Goal: Information Seeking & Learning: Check status

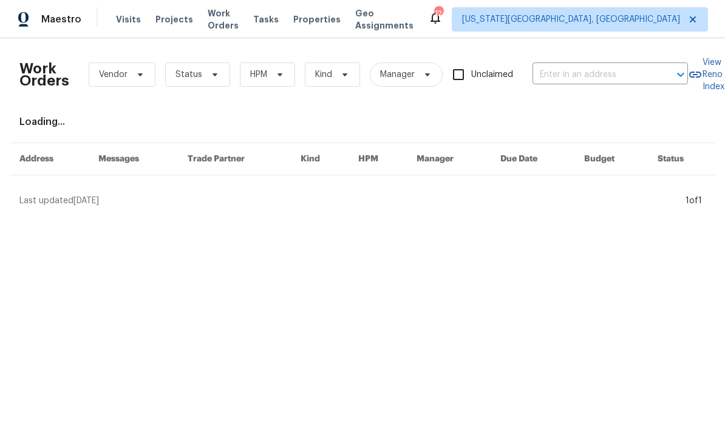
click at [126, 21] on span "Visits" at bounding box center [128, 19] width 25 height 12
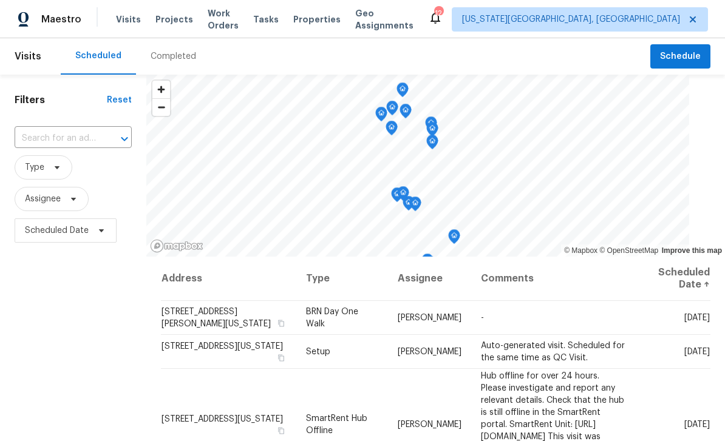
click at [125, 22] on span "Visits" at bounding box center [128, 19] width 25 height 12
click at [178, 56] on div "Completed" at bounding box center [174, 56] width 46 height 12
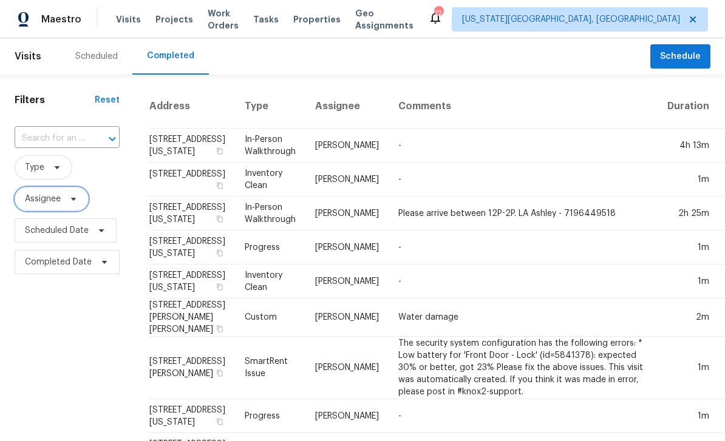
click at [75, 206] on span "Assignee" at bounding box center [52, 199] width 74 height 24
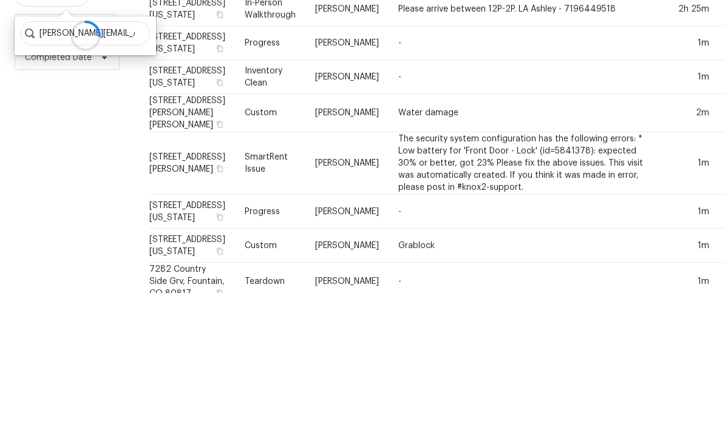
scroll to position [58, 0]
type input "[PERSON_NAME][EMAIL_ADDRESS][PERSON_NAME][DOMAIN_NAME]"
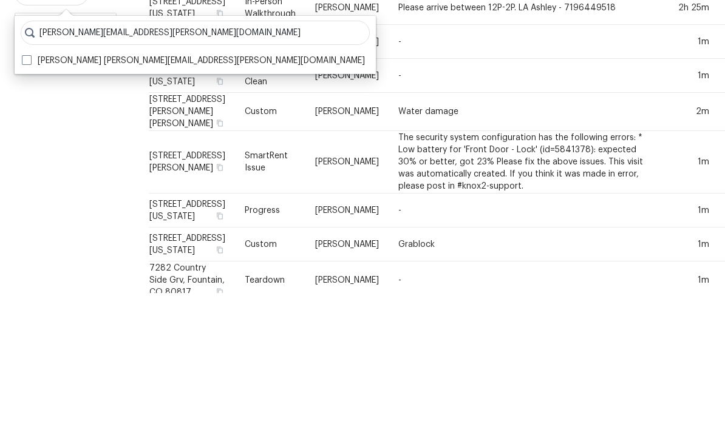
click at [38, 203] on label "[PERSON_NAME] [PERSON_NAME][EMAIL_ADDRESS][PERSON_NAME][DOMAIN_NAME]" at bounding box center [193, 209] width 343 height 12
click at [30, 203] on input "[PERSON_NAME] [PERSON_NAME][EMAIL_ADDRESS][PERSON_NAME][DOMAIN_NAME]" at bounding box center [26, 207] width 8 height 8
checkbox input "true"
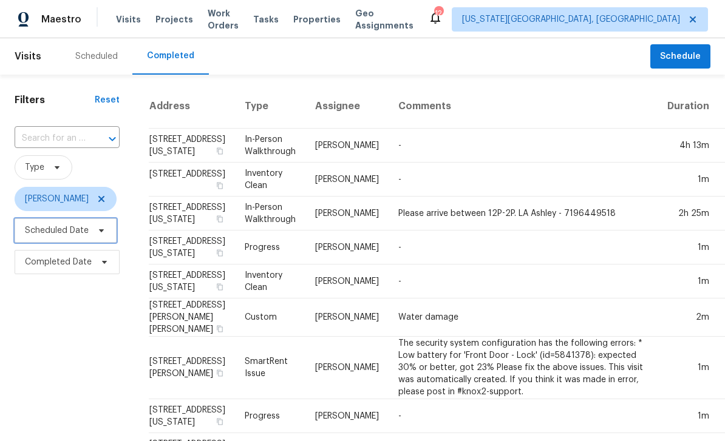
click at [108, 239] on span "Scheduled Date" at bounding box center [66, 231] width 102 height 24
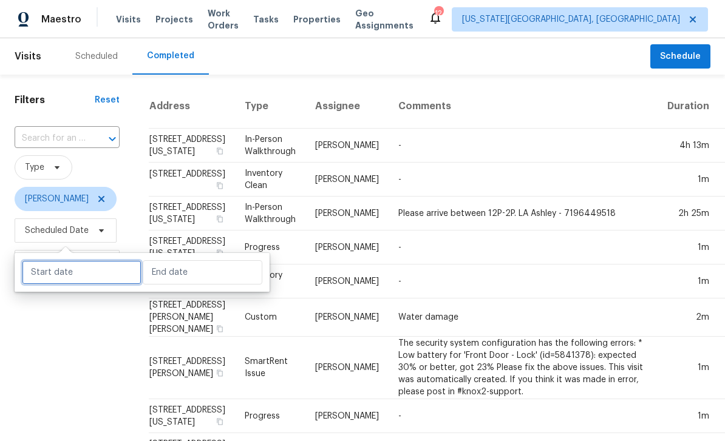
click at [95, 276] on input "text" at bounding box center [82, 272] width 120 height 24
select select "8"
select select "2025"
select select "9"
select select "2025"
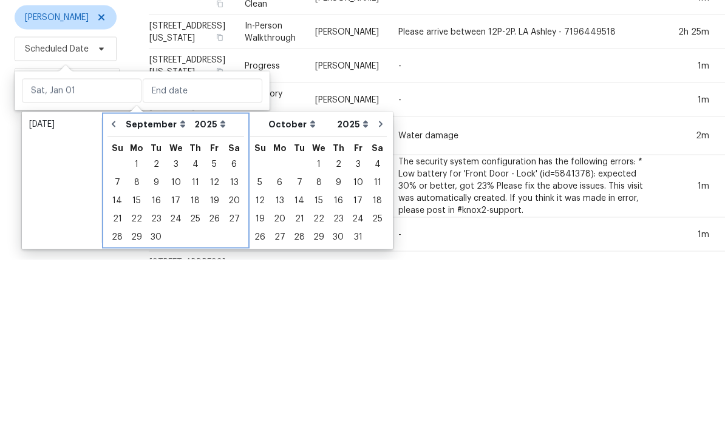
click at [112, 303] on icon "Go to previous month" at bounding box center [114, 306] width 4 height 6
select select "7"
select select "8"
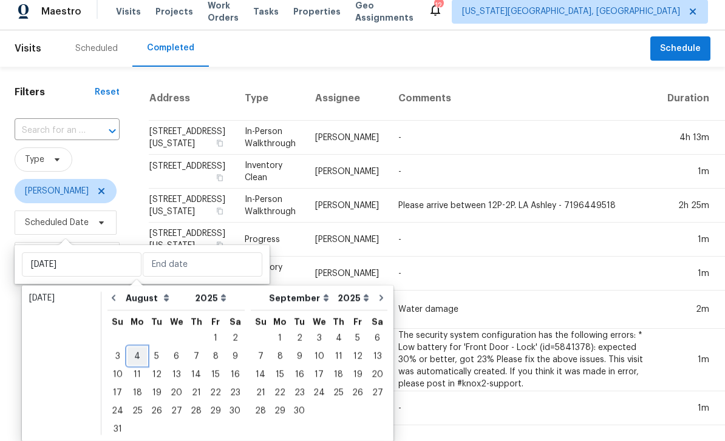
click at [138, 348] on div "4" at bounding box center [136, 356] width 19 height 17
type input "[DATE]"
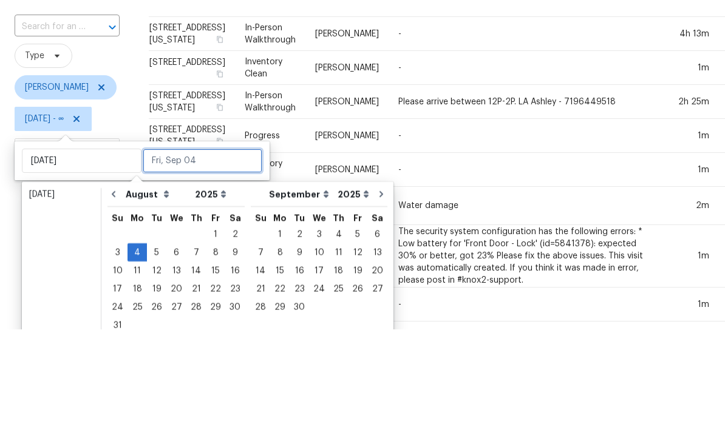
click at [211, 260] on input "text" at bounding box center [203, 272] width 120 height 24
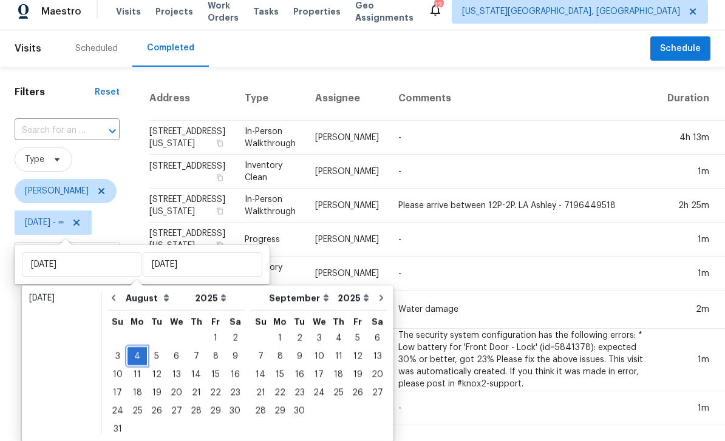
click at [142, 348] on div "4" at bounding box center [136, 356] width 19 height 17
type input "[DATE]"
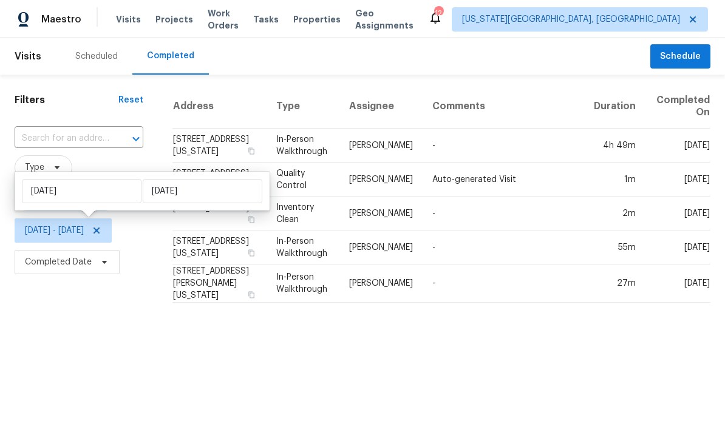
click at [95, 313] on html "Maestro Visits Projects Work Orders Tasks Properties Geo Assignments 12 [US_STA…" at bounding box center [362, 156] width 725 height 313
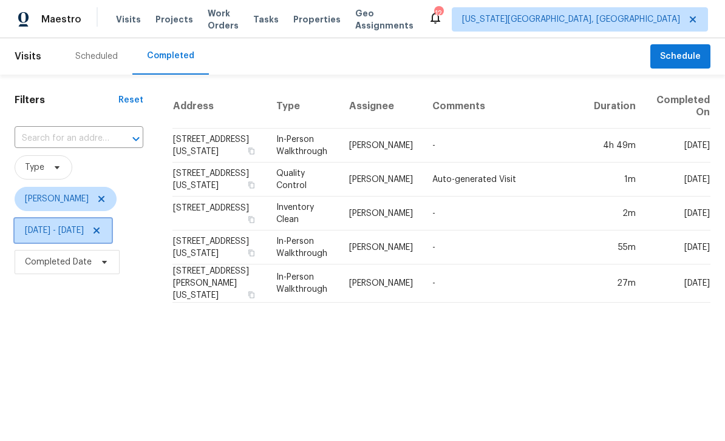
click at [79, 225] on span "[DATE] - [DATE]" at bounding box center [63, 231] width 97 height 24
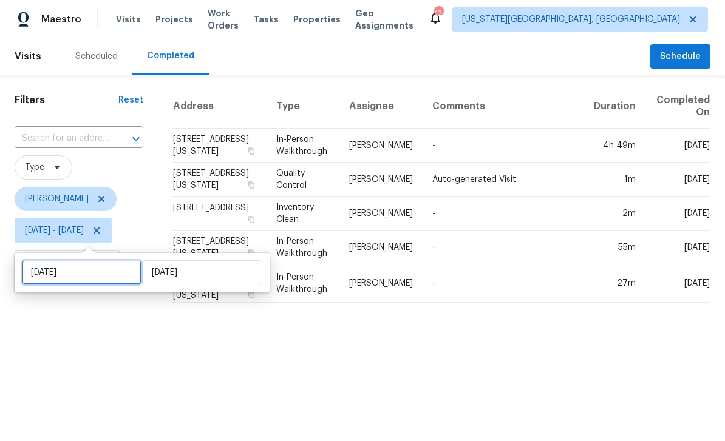
click at [102, 268] on input "[DATE]" at bounding box center [82, 272] width 120 height 24
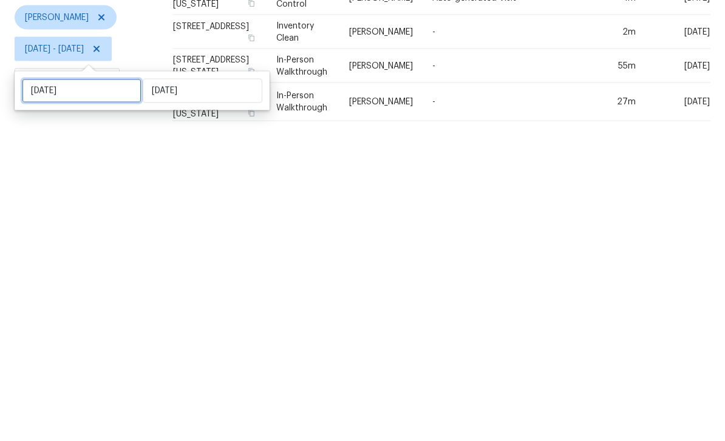
select select "7"
select select "2025"
select select "8"
select select "2025"
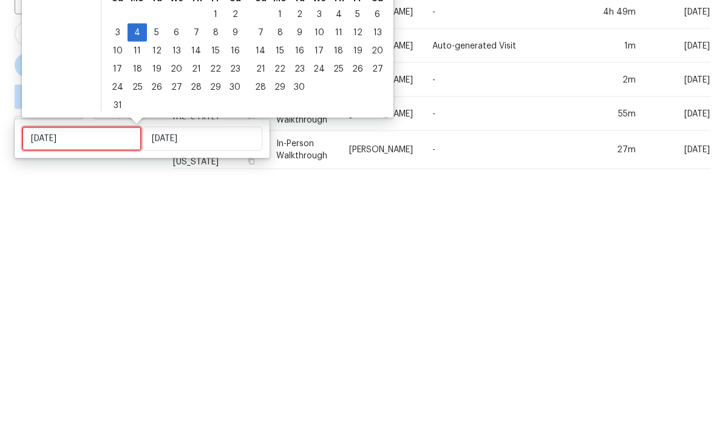
type input "[DATE]"
click at [157, 158] on div "5" at bounding box center [156, 166] width 19 height 17
type input "[DATE]"
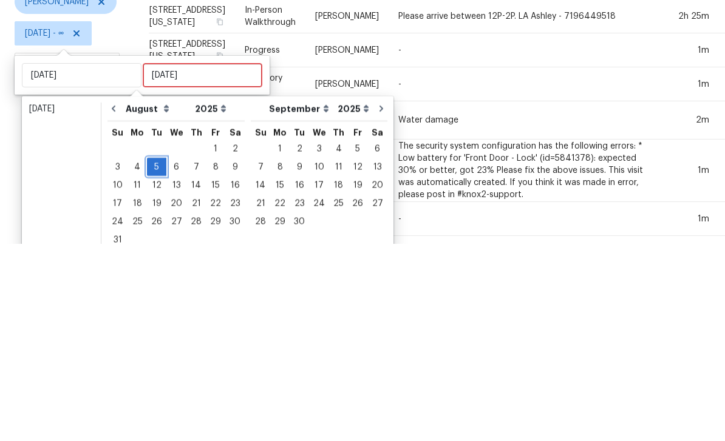
click at [157, 356] on div "5" at bounding box center [156, 364] width 19 height 17
type input "[DATE]"
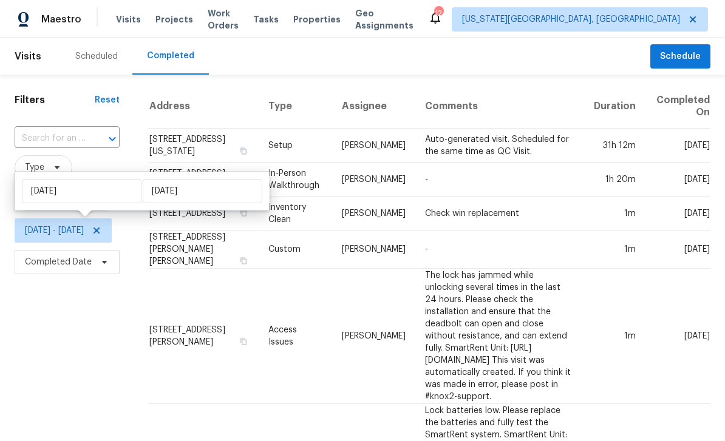
click at [131, 331] on div "Filters Reset ​ Type [PERSON_NAME][DATE] - [DATE] Completed Date" at bounding box center [67, 343] width 134 height 537
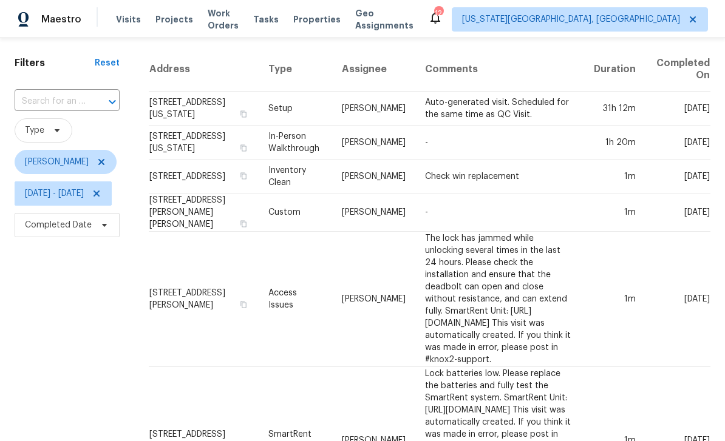
scroll to position [37, 0]
click at [64, 197] on span "[DATE] - [DATE]" at bounding box center [54, 194] width 59 height 12
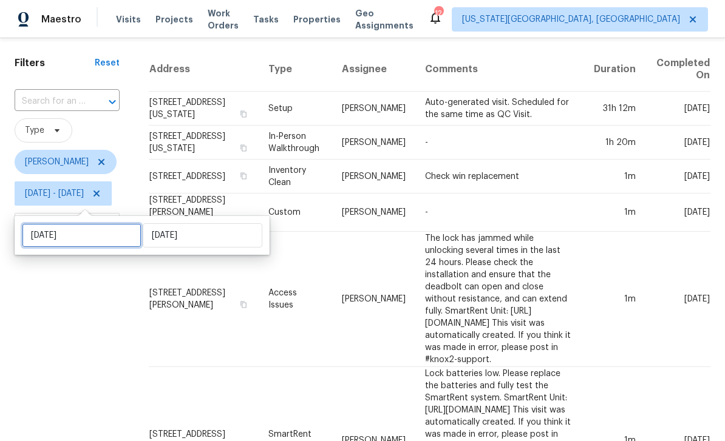
click at [104, 233] on input "[DATE]" at bounding box center [82, 235] width 120 height 24
select select "7"
select select "2025"
select select "8"
select select "2025"
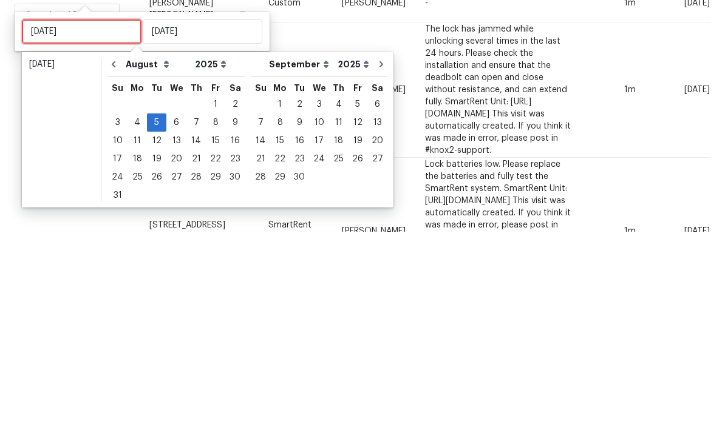
type input "[DATE]"
click at [172, 324] on div "6" at bounding box center [176, 332] width 20 height 17
type input "[DATE]"
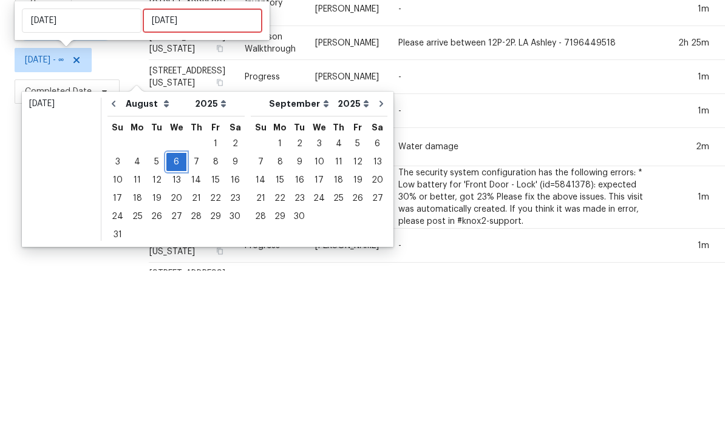
click at [176, 324] on div "6" at bounding box center [176, 332] width 20 height 17
type input "[DATE]"
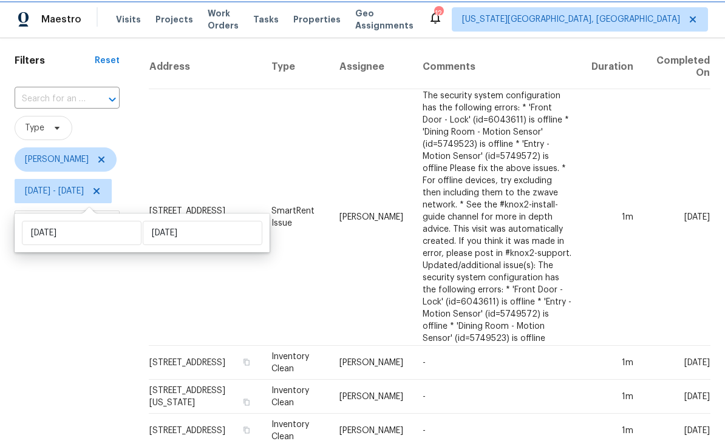
scroll to position [35, 0]
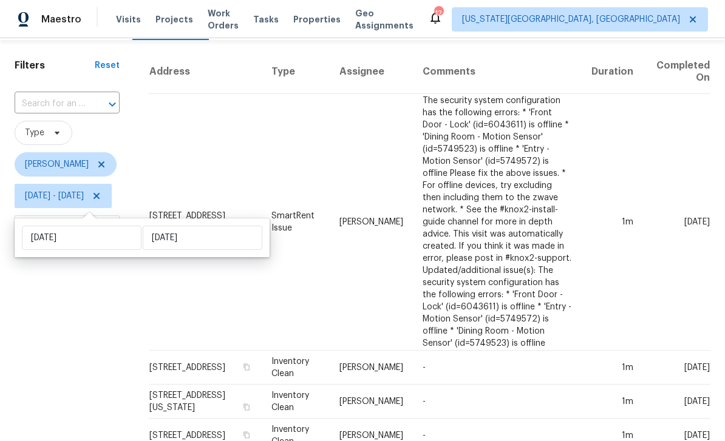
click at [129, 359] on div "Filters Reset ​ Type [PERSON_NAME][DATE] - [DATE] Completed Date" at bounding box center [67, 302] width 134 height 524
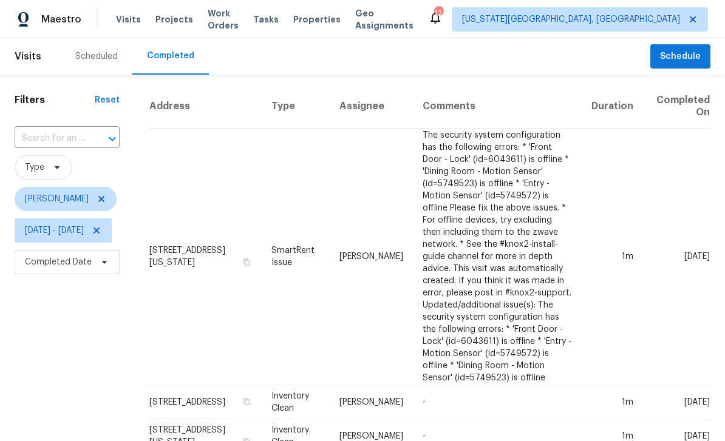
scroll to position [0, 0]
click at [84, 225] on span "[DATE] - [DATE]" at bounding box center [54, 231] width 59 height 12
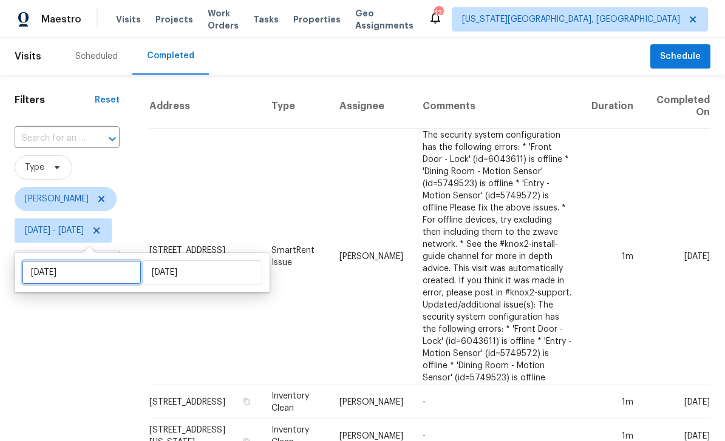
click at [107, 260] on input "[DATE]" at bounding box center [82, 272] width 120 height 24
select select "7"
select select "2025"
select select "8"
select select "2025"
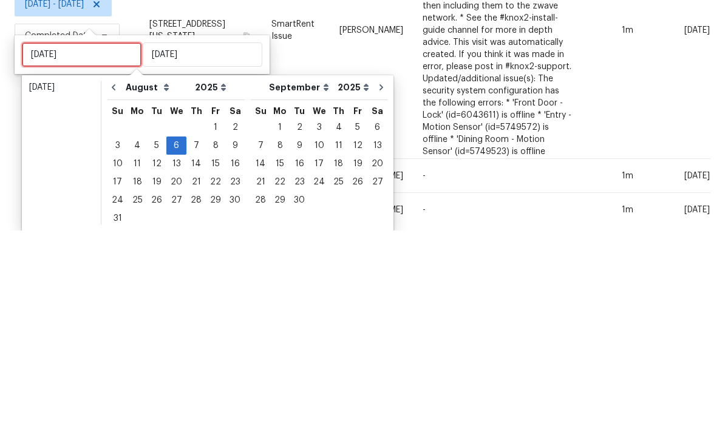
type input "[DATE]"
click at [213, 348] on div "8" at bounding box center [215, 356] width 19 height 17
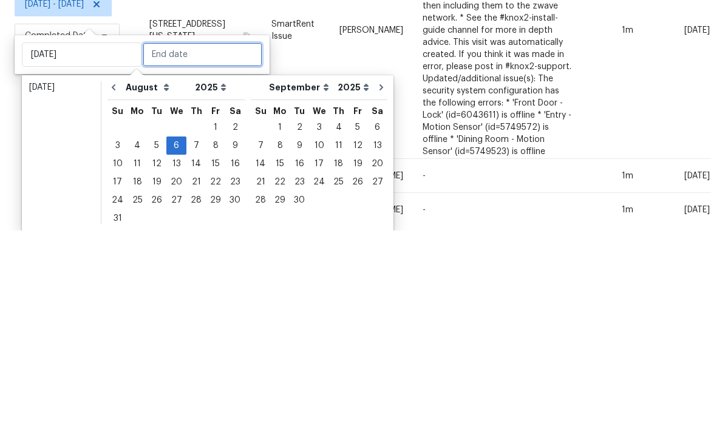
type input "[DATE]"
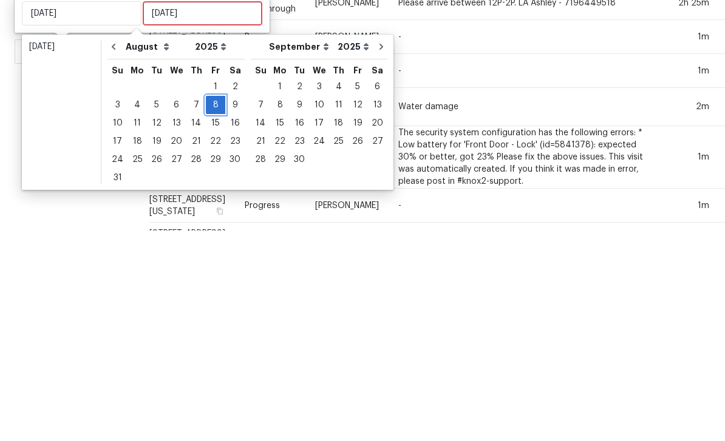
click at [213, 307] on div "8" at bounding box center [215, 315] width 19 height 17
type input "[DATE]"
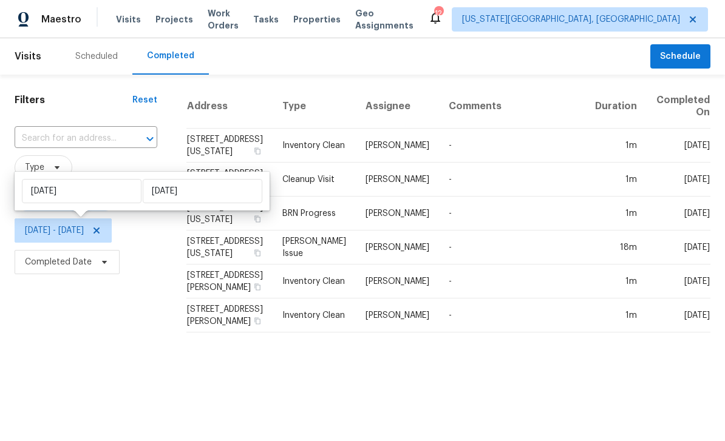
click at [106, 325] on div "Filters Reset ​ Type [PERSON_NAME][DATE] - [DATE] Completed Date" at bounding box center [86, 209] width 172 height 268
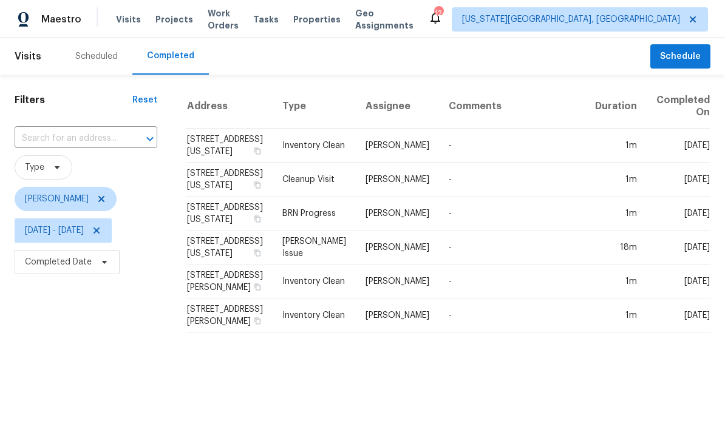
click at [710, 258] on td "[DATE]" at bounding box center [678, 248] width 64 height 34
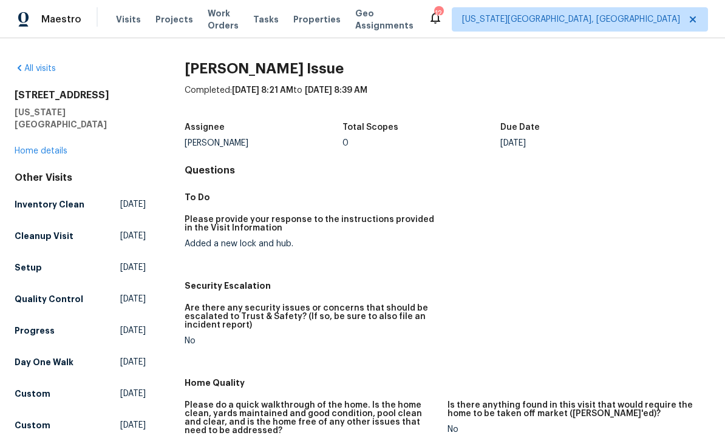
click at [124, 18] on span "Visits" at bounding box center [128, 19] width 25 height 12
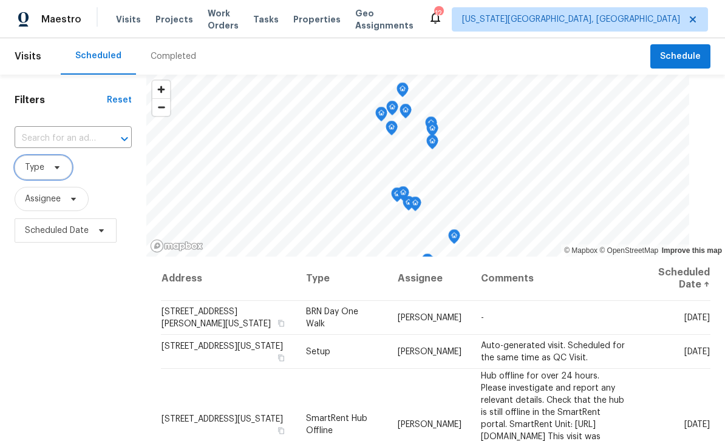
click at [61, 170] on icon at bounding box center [57, 168] width 10 height 10
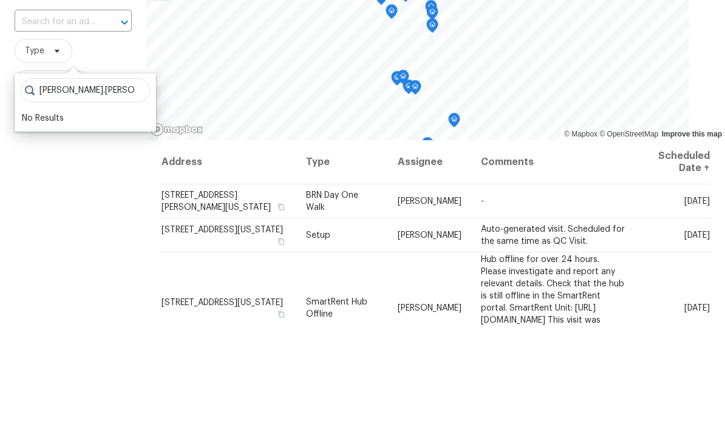
type input "[PERSON_NAME].[PERSON_NAME]@opendoo"
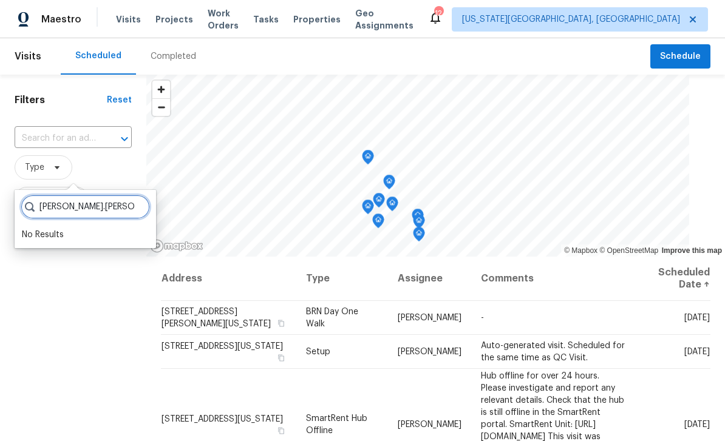
click at [175, 50] on div "Completed" at bounding box center [174, 56] width 46 height 12
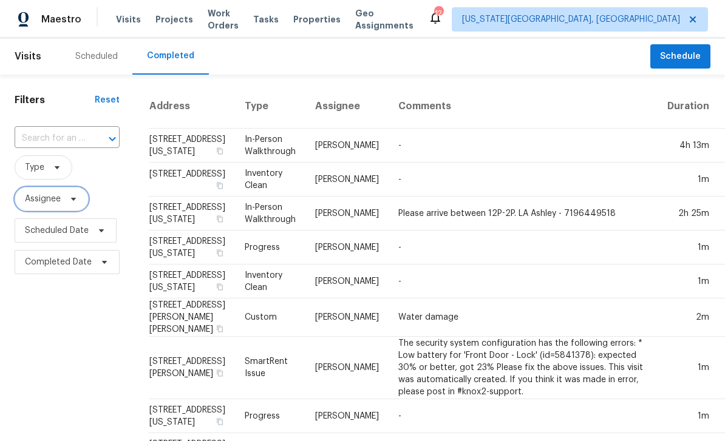
click at [76, 200] on icon at bounding box center [74, 199] width 10 height 10
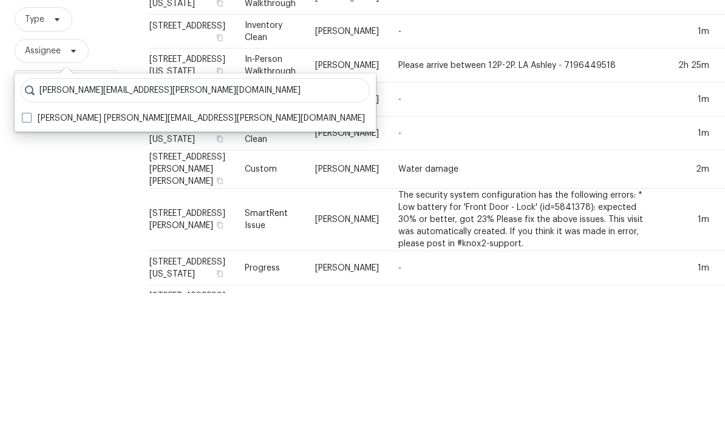
type input "[PERSON_NAME][EMAIL_ADDRESS][PERSON_NAME][DOMAIN_NAME]"
click at [29, 260] on label "[PERSON_NAME] [PERSON_NAME][EMAIL_ADDRESS][PERSON_NAME][DOMAIN_NAME]" at bounding box center [193, 266] width 343 height 12
click at [29, 260] on input "[PERSON_NAME] [PERSON_NAME][EMAIL_ADDRESS][PERSON_NAME][DOMAIN_NAME]" at bounding box center [26, 264] width 8 height 8
checkbox input "true"
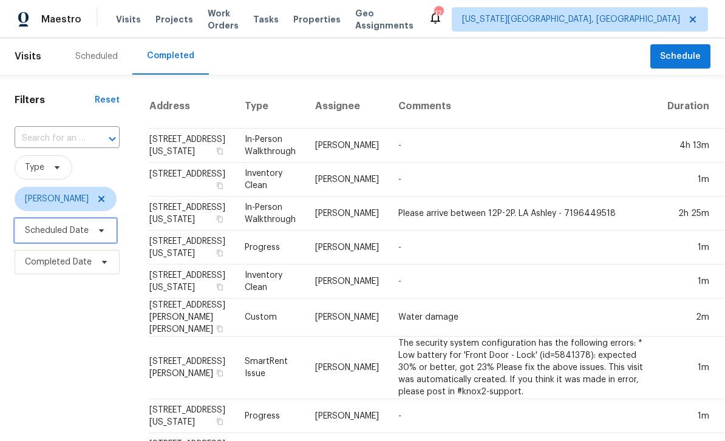
click at [109, 238] on span "Scheduled Date" at bounding box center [66, 231] width 102 height 24
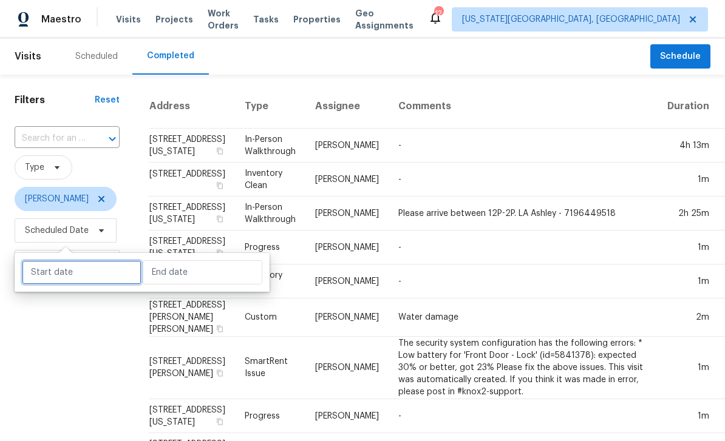
click at [83, 271] on input "text" at bounding box center [82, 272] width 120 height 24
select select "8"
select select "2025"
select select "9"
select select "2025"
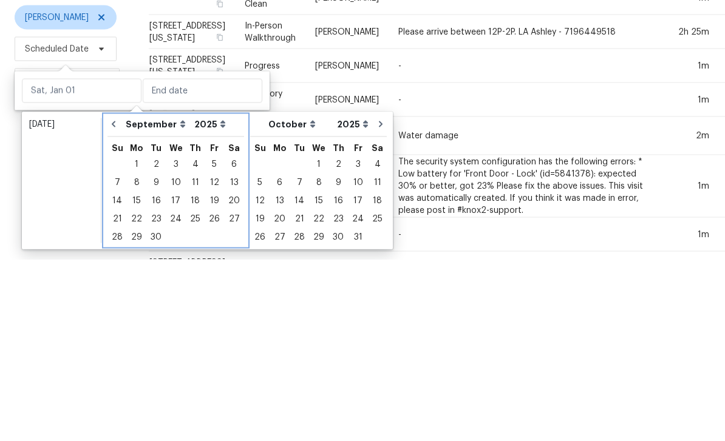
click at [114, 303] on icon "Go to previous month" at bounding box center [114, 306] width 4 height 6
select select "7"
select select "8"
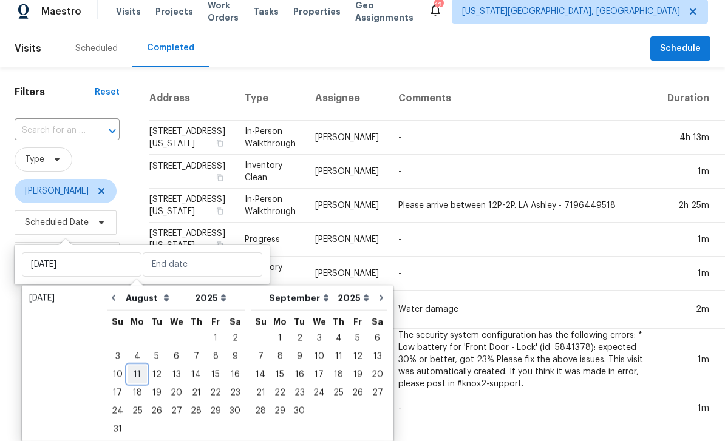
click at [138, 366] on div "11" at bounding box center [136, 374] width 19 height 17
type input "[DATE]"
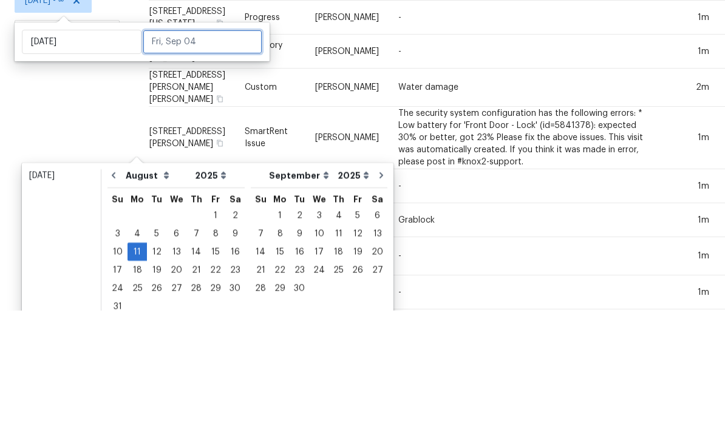
scroll to position [101, 0]
click at [191, 160] on input "text" at bounding box center [203, 172] width 120 height 24
click at [209, 160] on input "text" at bounding box center [203, 172] width 120 height 24
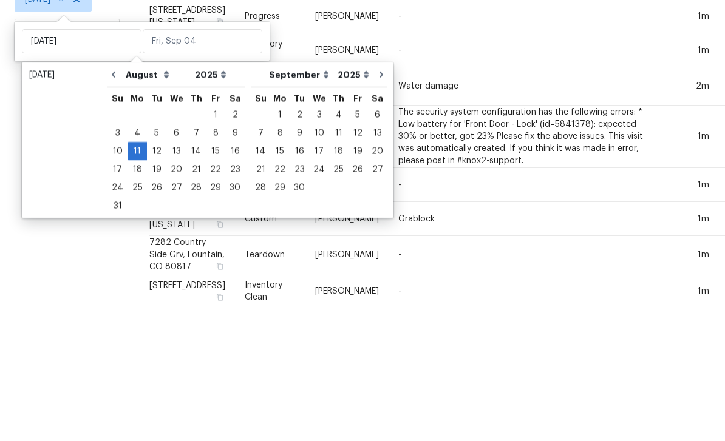
scroll to position [39, 0]
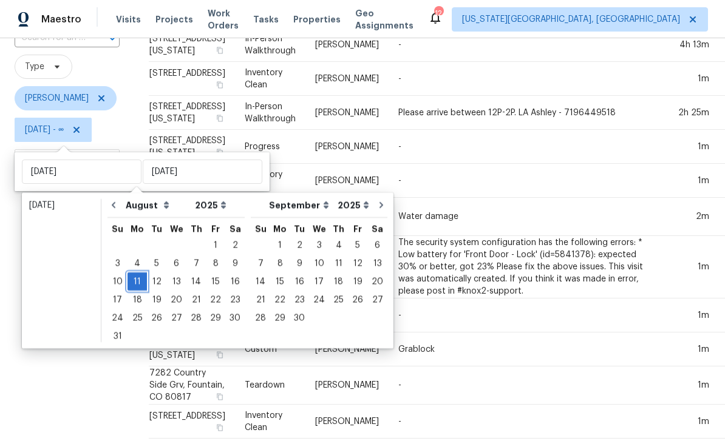
click at [137, 273] on div "11" at bounding box center [136, 281] width 19 height 17
type input "[DATE]"
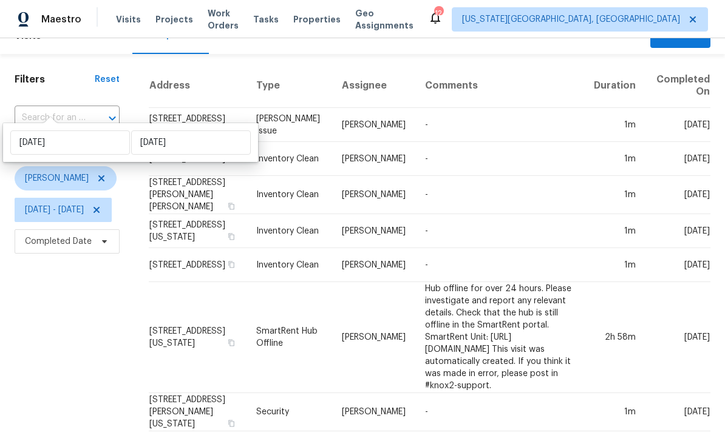
scroll to position [129, 34]
click at [62, 266] on div "Filters Reset ​ Type [PERSON_NAME][DATE] - [DATE] Completed Date" at bounding box center [67, 247] width 134 height 387
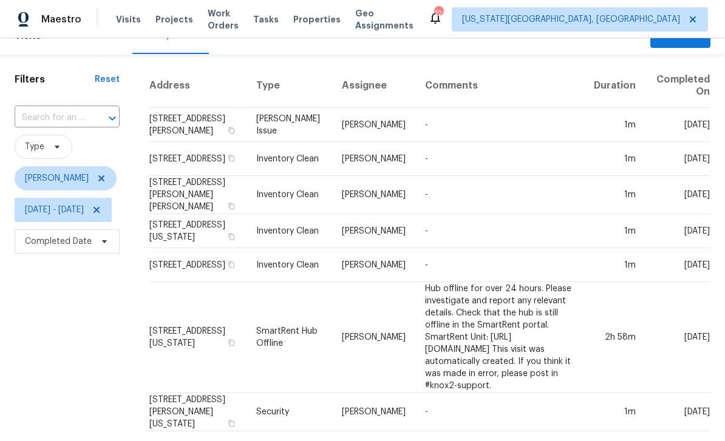
scroll to position [90, 0]
click at [84, 204] on span "[DATE] - [DATE]" at bounding box center [54, 210] width 59 height 12
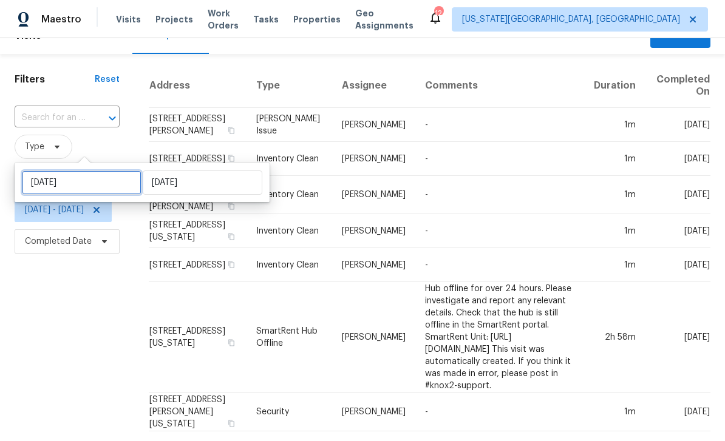
click at [104, 171] on input "[DATE]" at bounding box center [82, 183] width 120 height 24
select select "7"
select select "2025"
select select "8"
select select "2025"
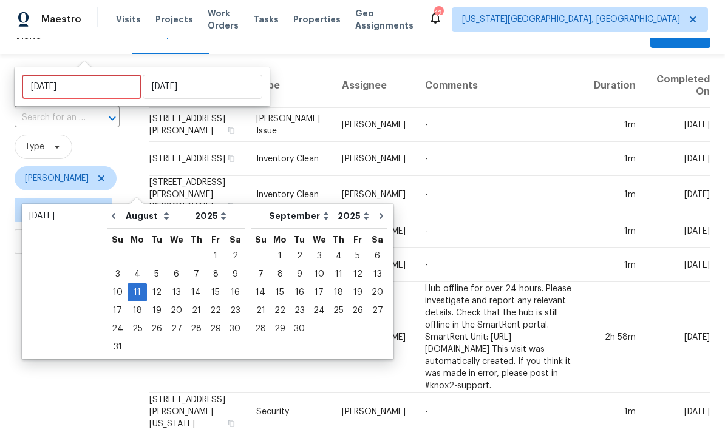
scroll to position [186, 0]
type input "[DATE]"
click at [155, 284] on div "12" at bounding box center [156, 292] width 19 height 17
type input "[DATE]"
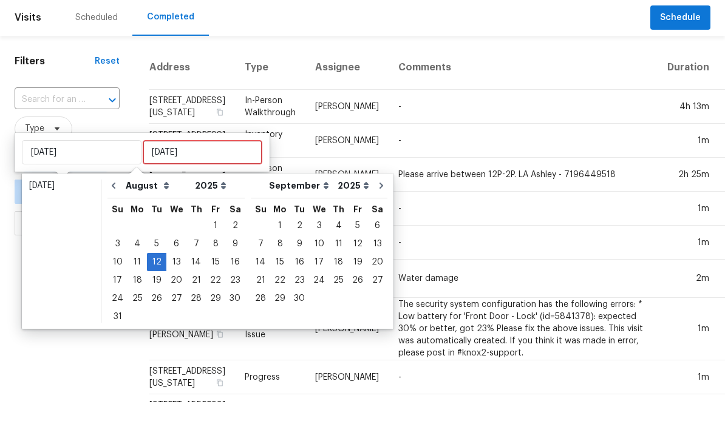
scroll to position [39, 0]
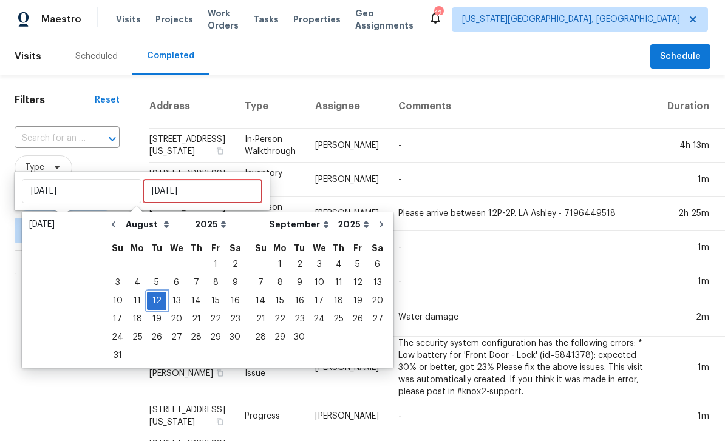
click at [158, 293] on div "12" at bounding box center [156, 301] width 19 height 17
type input "[DATE]"
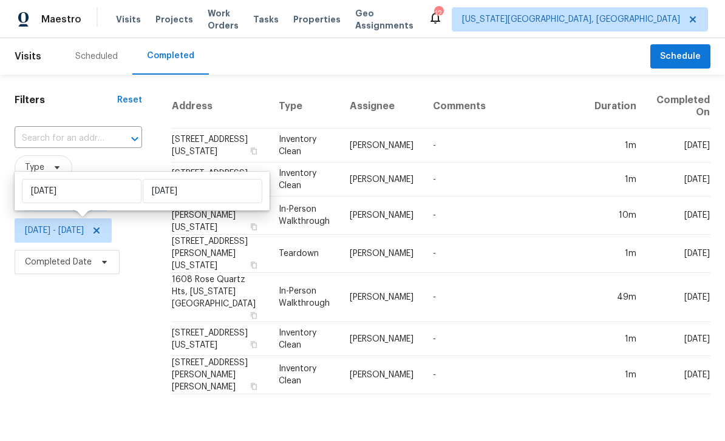
click at [81, 328] on div "Filters Reset ​ Type [PERSON_NAME][DATE] - [DATE] Completed Date" at bounding box center [78, 240] width 157 height 330
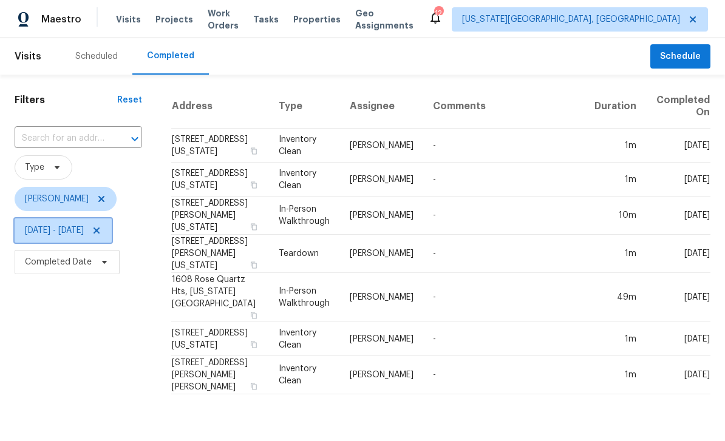
click at [84, 229] on span "[DATE] - [DATE]" at bounding box center [54, 231] width 59 height 12
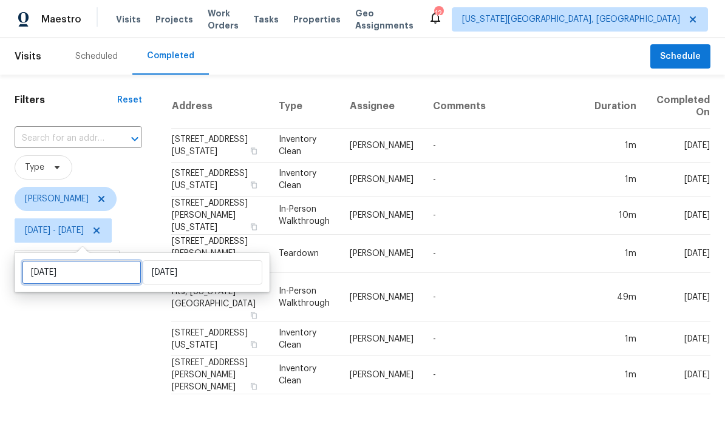
click at [107, 273] on input "[DATE]" at bounding box center [82, 272] width 120 height 24
select select "7"
select select "2025"
select select "8"
select select "2025"
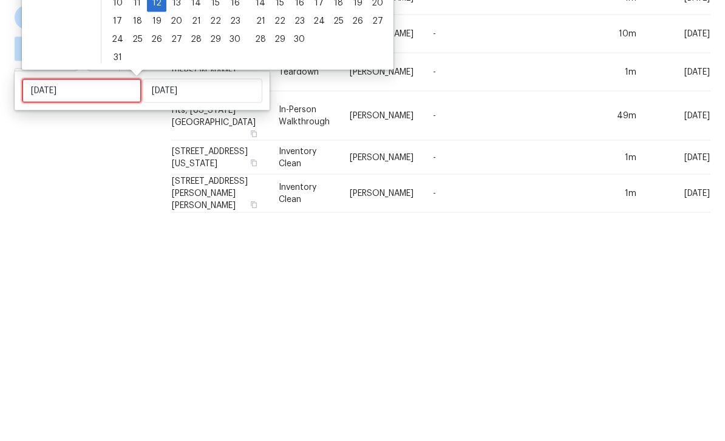
type input "[DATE]"
click at [177, 176] on div "13" at bounding box center [176, 184] width 20 height 17
type input "[DATE]"
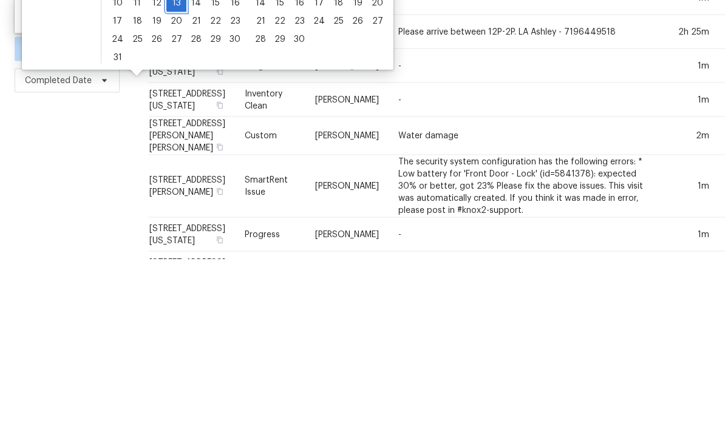
click at [175, 176] on div "13" at bounding box center [176, 184] width 20 height 17
type input "[DATE]"
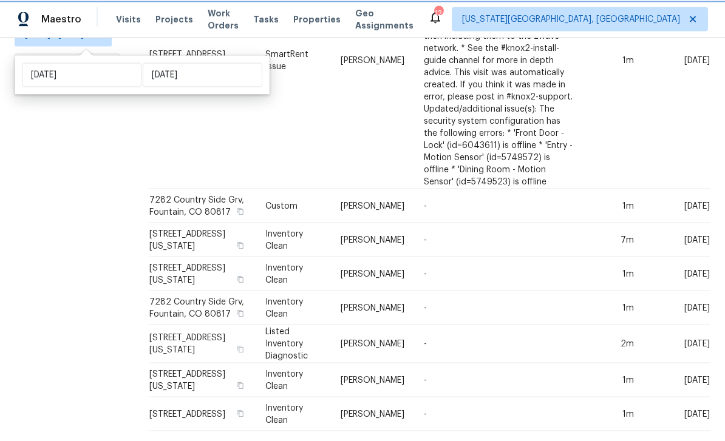
scroll to position [39, 0]
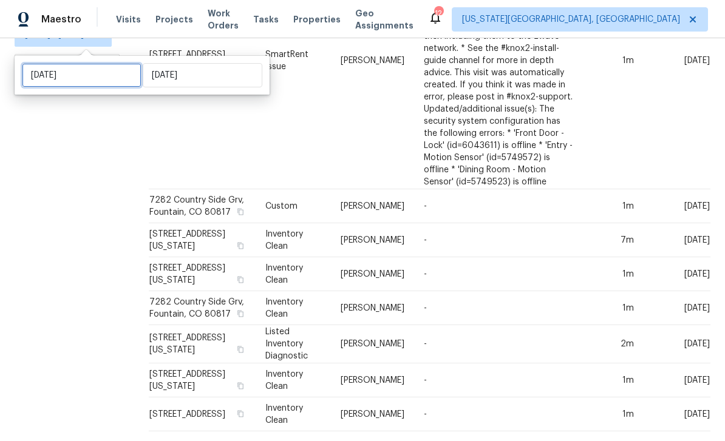
click at [118, 63] on input "[DATE]" at bounding box center [82, 75] width 120 height 24
select select "7"
select select "2025"
select select "8"
select select "2025"
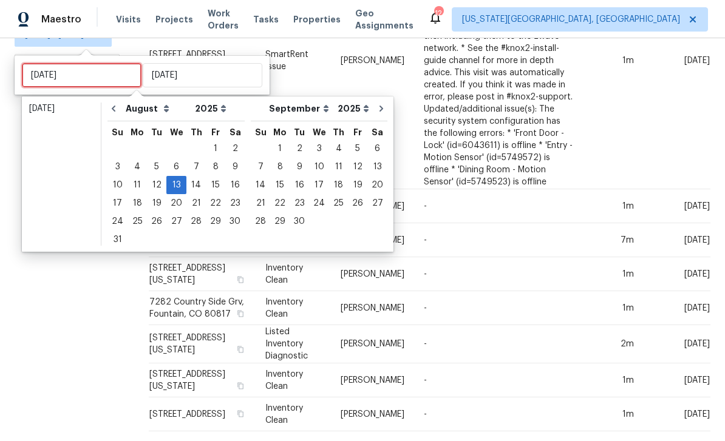
type input "[DATE]"
click at [197, 177] on div "14" at bounding box center [195, 185] width 19 height 17
type input "[DATE]"
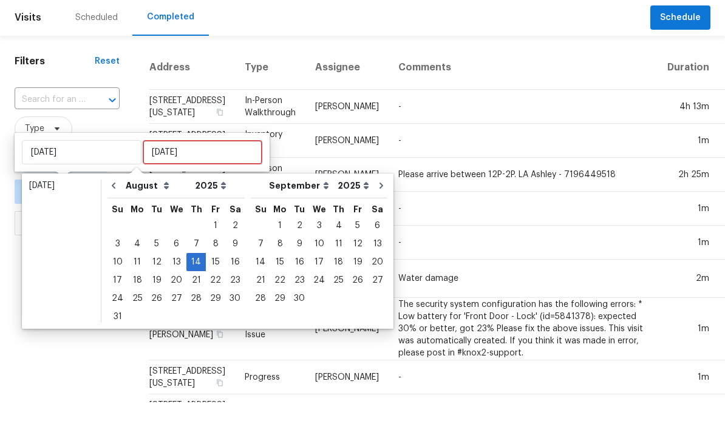
scroll to position [39, 0]
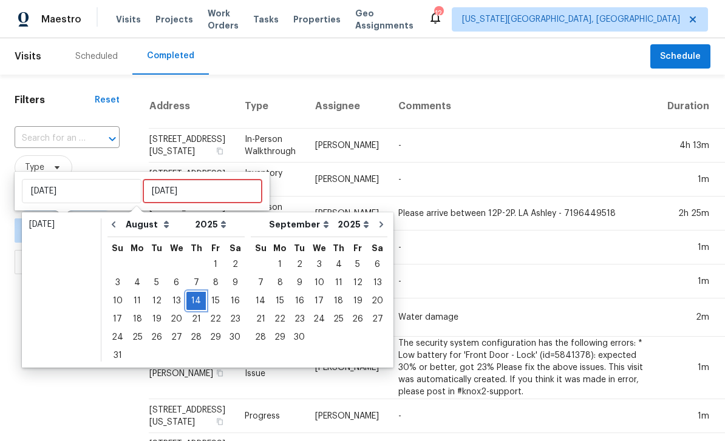
click at [194, 293] on div "14" at bounding box center [195, 301] width 19 height 17
type input "[DATE]"
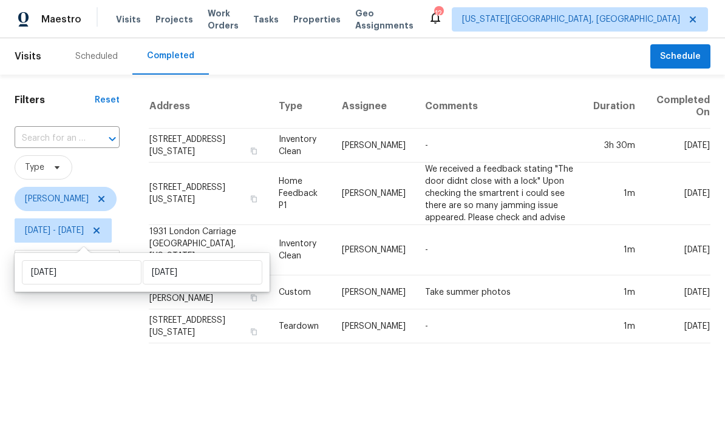
click at [134, 345] on div "Filters Reset ​ Type [PERSON_NAME][DATE] - [DATE] Completed Date" at bounding box center [67, 214] width 134 height 279
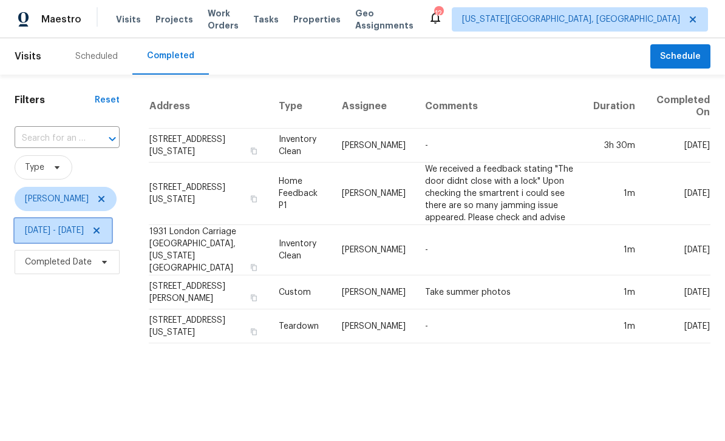
click at [75, 229] on span "[DATE] - [DATE]" at bounding box center [54, 231] width 59 height 12
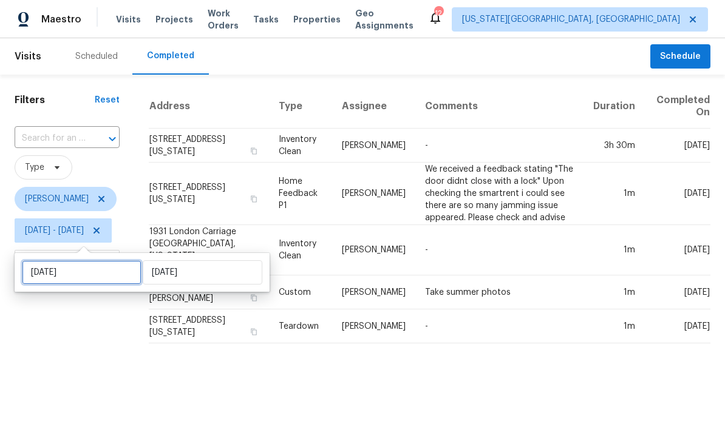
click at [84, 270] on input "[DATE]" at bounding box center [82, 272] width 120 height 24
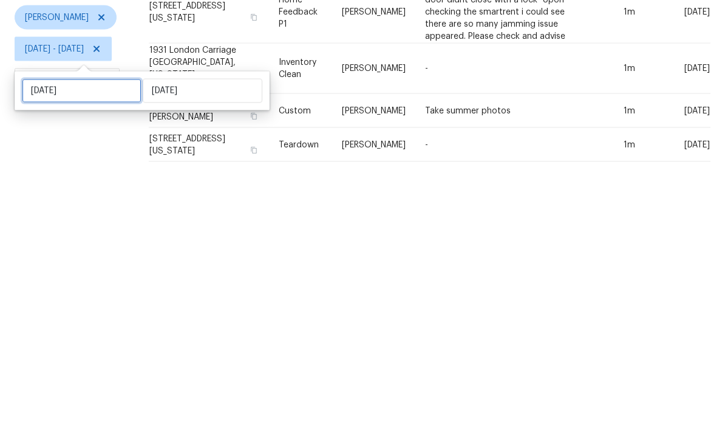
select select "7"
select select "2025"
select select "8"
select select "2025"
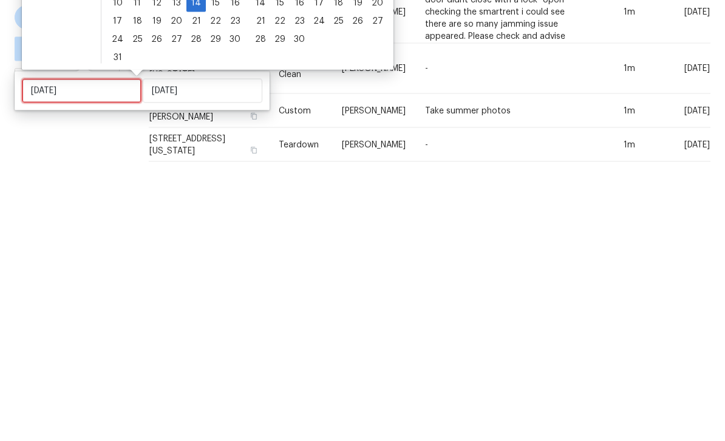
type input "[DATE]"
click at [211, 176] on div "15" at bounding box center [215, 184] width 19 height 17
type input "[DATE]"
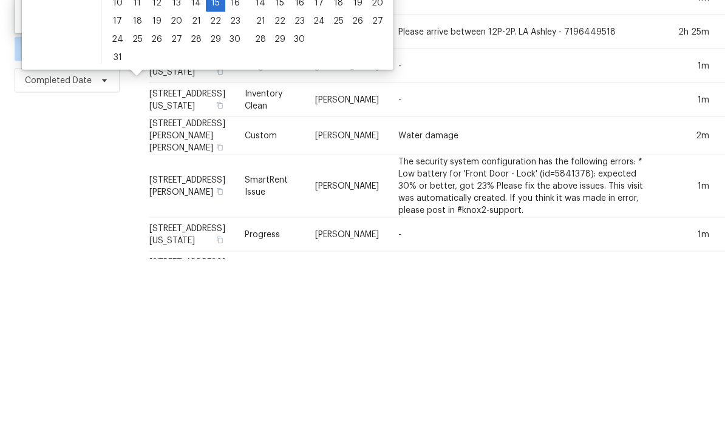
click at [657, 231] on td "1m" at bounding box center [687, 248] width 61 height 34
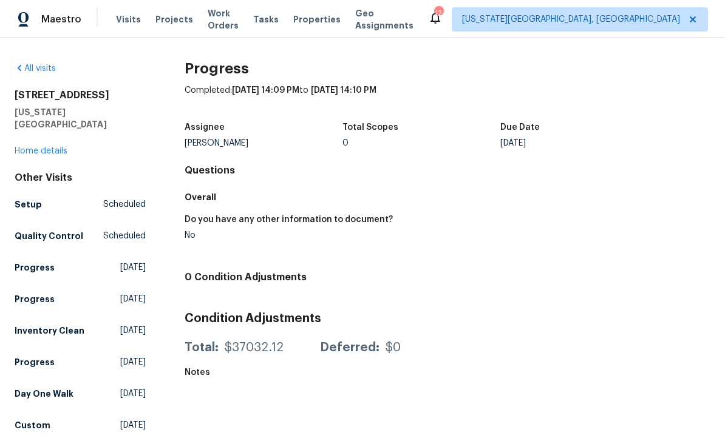
click at [126, 32] on div "Maestro Visits Projects Work Orders Tasks Properties Geo Assignments 12 [US_STA…" at bounding box center [362, 19] width 725 height 38
click at [128, 23] on span "Visits" at bounding box center [128, 19] width 25 height 12
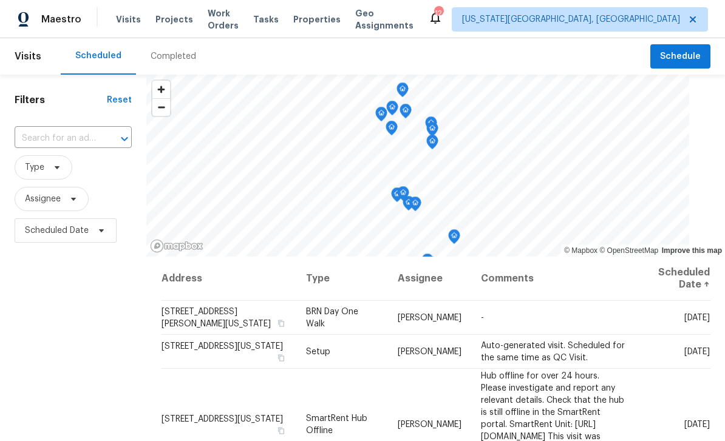
click at [182, 49] on div "Completed" at bounding box center [173, 56] width 75 height 36
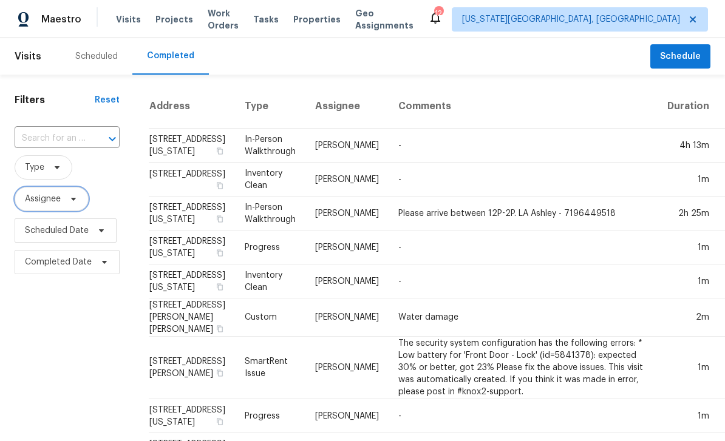
click at [83, 197] on span "Assignee" at bounding box center [52, 199] width 74 height 24
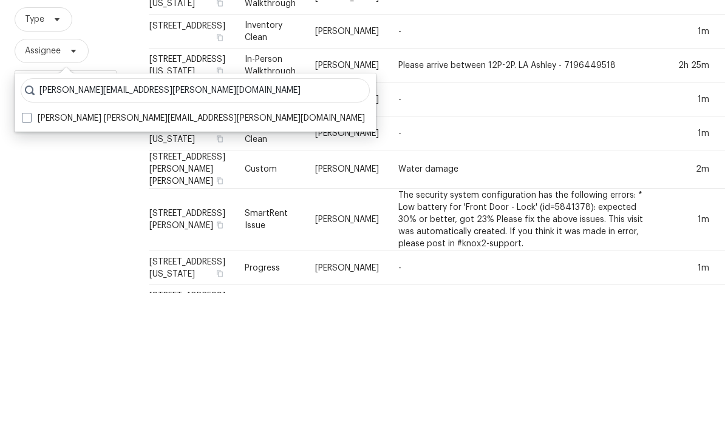
type input "[PERSON_NAME][EMAIL_ADDRESS][PERSON_NAME][DOMAIN_NAME]"
click at [33, 260] on label "[PERSON_NAME] [PERSON_NAME][EMAIL_ADDRESS][PERSON_NAME][DOMAIN_NAME]" at bounding box center [193, 266] width 343 height 12
click at [30, 260] on input "[PERSON_NAME] [PERSON_NAME][EMAIL_ADDRESS][PERSON_NAME][DOMAIN_NAME]" at bounding box center [26, 264] width 8 height 8
checkbox input "true"
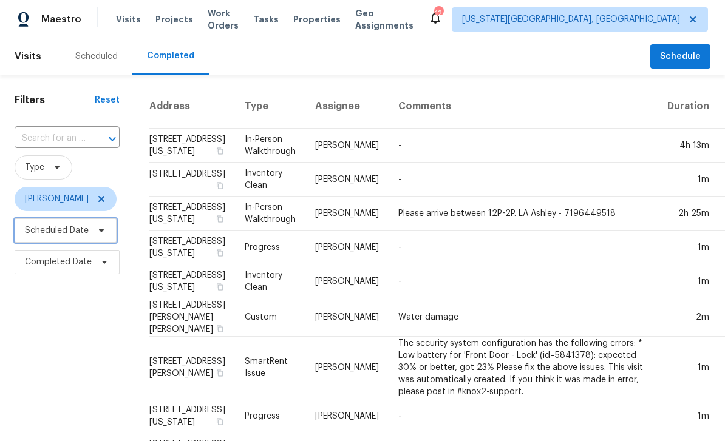
click at [94, 231] on span at bounding box center [99, 231] width 13 height 10
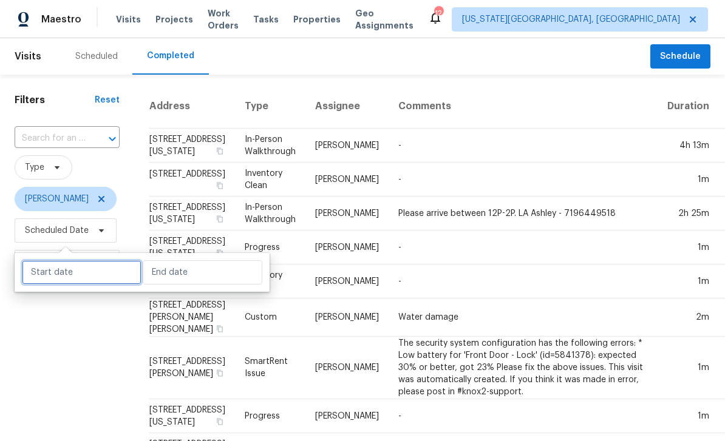
click at [106, 264] on input "text" at bounding box center [82, 272] width 120 height 24
select select "8"
select select "2025"
select select "9"
select select "2025"
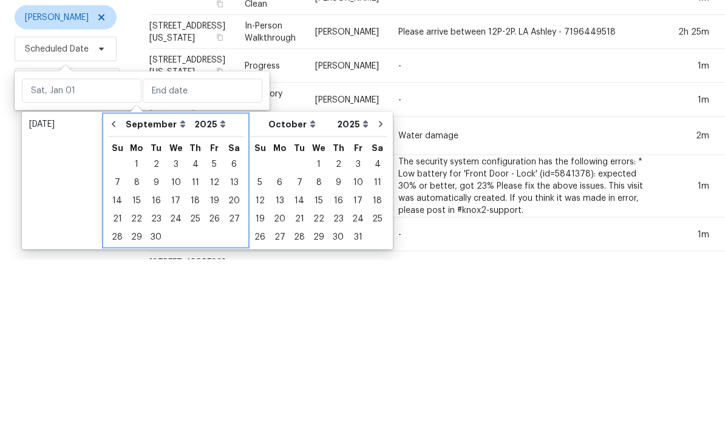
click at [110, 301] on icon "Go to previous month" at bounding box center [114, 306] width 10 height 10
select select "7"
select select "8"
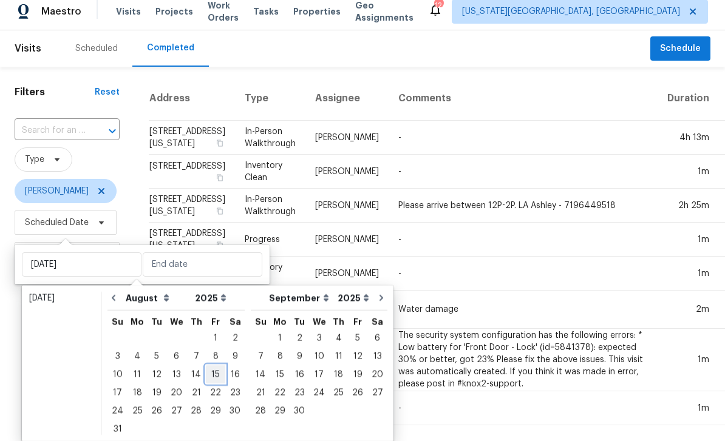
click at [212, 366] on div "15" at bounding box center [215, 374] width 19 height 17
type input "[DATE]"
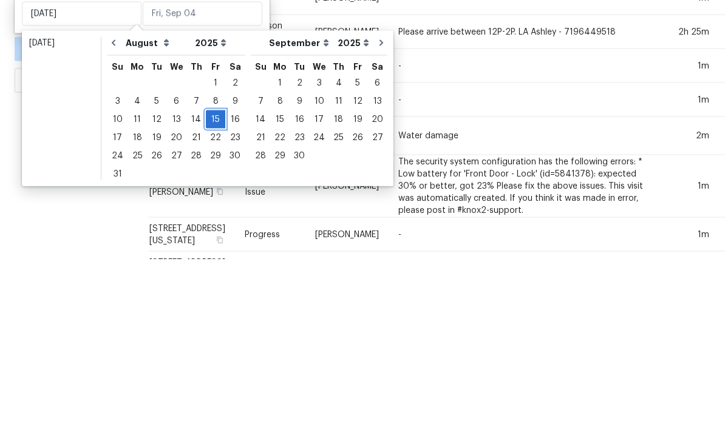
click at [215, 293] on div "15" at bounding box center [215, 301] width 19 height 17
type input "[DATE]"
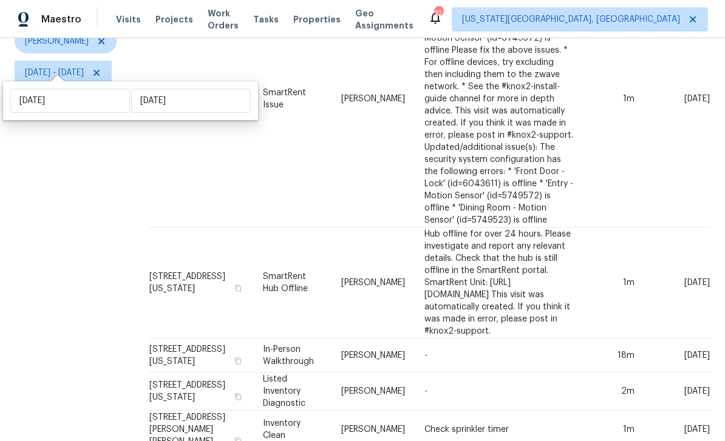
scroll to position [152, 21]
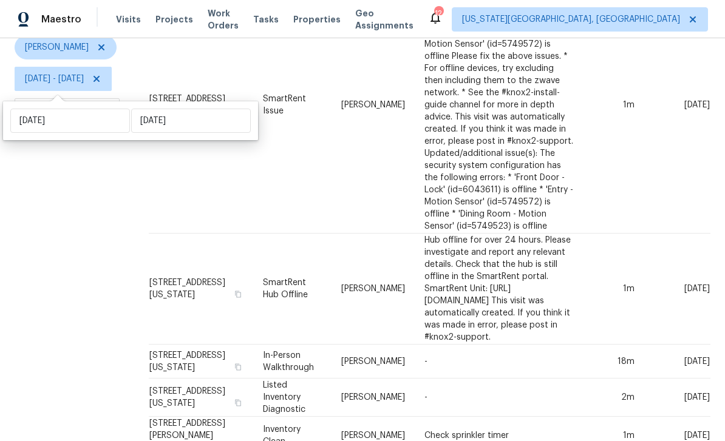
click at [73, 207] on div "Filters Reset ​ Type [PERSON_NAME][DATE] - [DATE] Completed Date" at bounding box center [67, 225] width 134 height 605
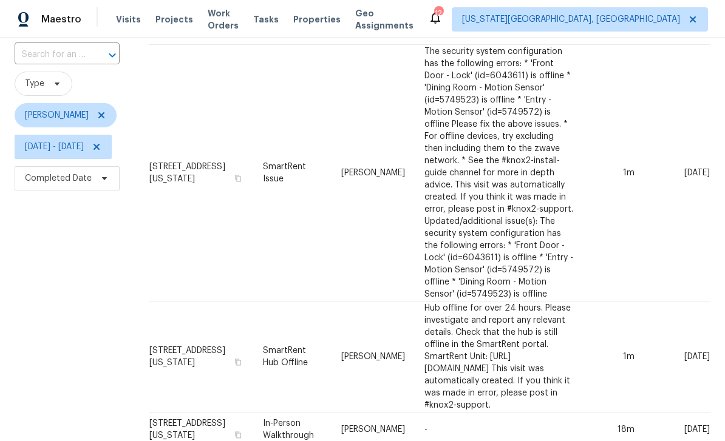
scroll to position [80, 0]
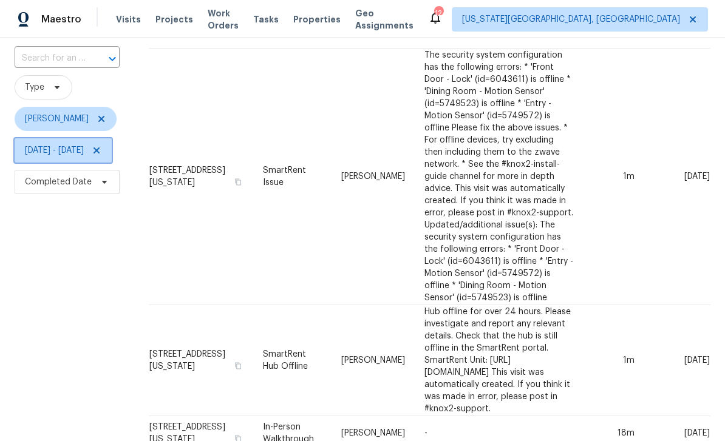
click at [84, 144] on span "[DATE] - [DATE]" at bounding box center [54, 150] width 59 height 12
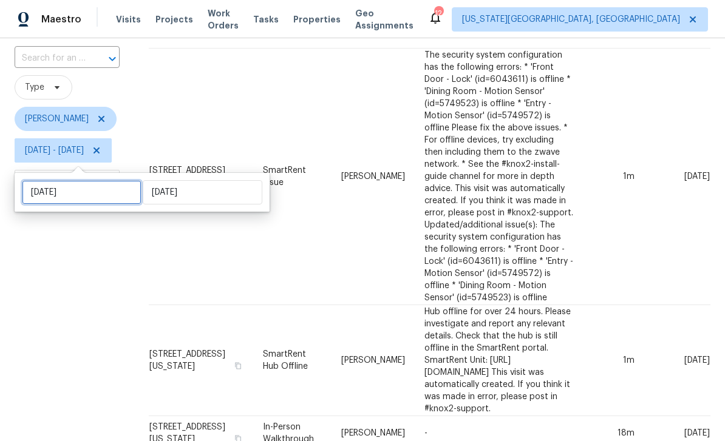
click at [97, 180] on input "[DATE]" at bounding box center [82, 192] width 120 height 24
select select "7"
select select "2025"
select select "8"
select select "2025"
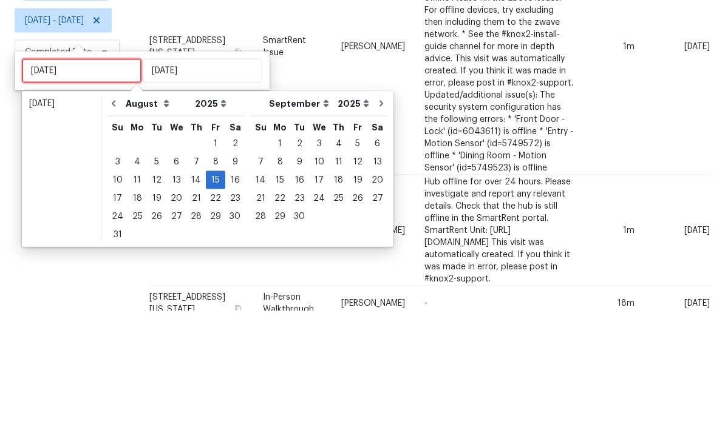
type input "[DATE]"
click at [144, 337] on div "24 25 26 27 28 29 30" at bounding box center [175, 346] width 137 height 18
type input "[DATE]"
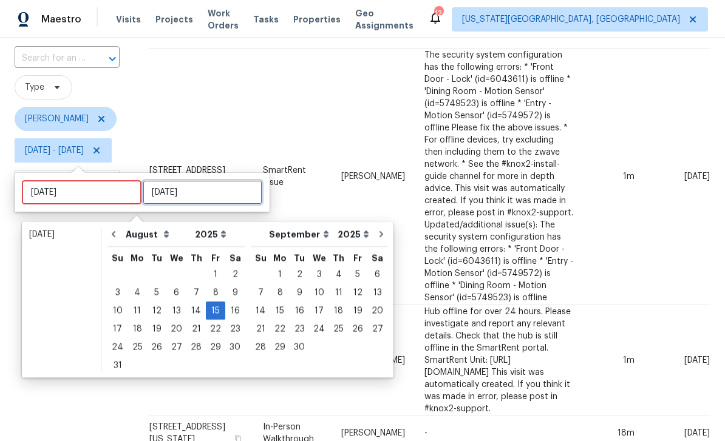
click at [208, 180] on input "[DATE]" at bounding box center [203, 192] width 120 height 24
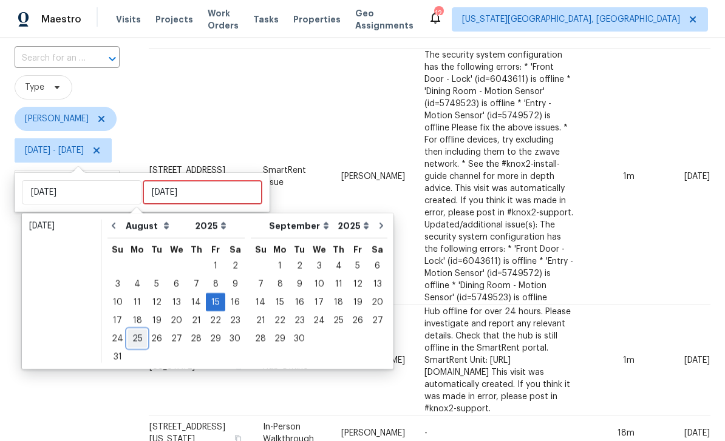
click at [140, 330] on div "25" at bounding box center [136, 338] width 19 height 17
type input "[DATE]"
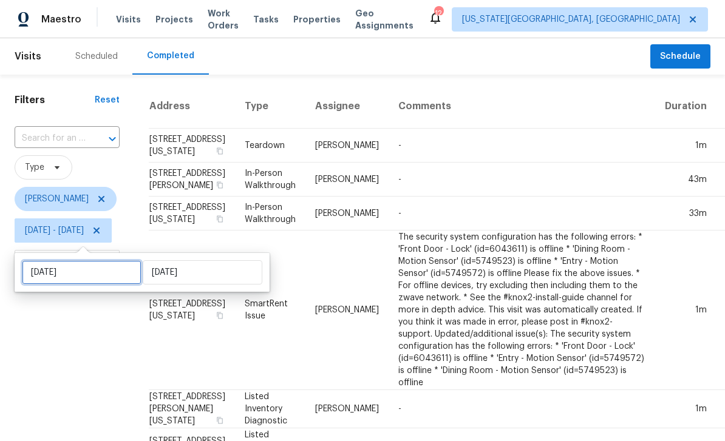
click at [97, 277] on input "[DATE]" at bounding box center [82, 272] width 120 height 24
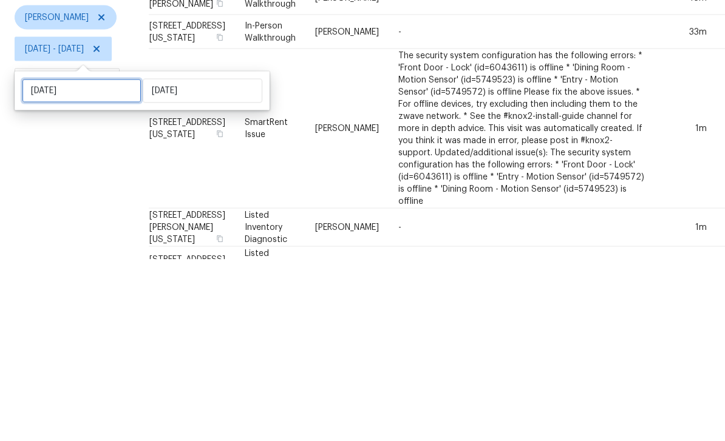
select select "7"
select select "2025"
select select "8"
select select "2025"
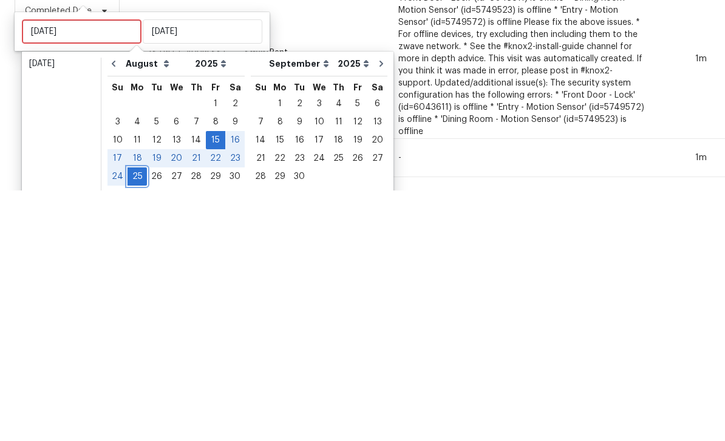
click at [137, 419] on div "25" at bounding box center [136, 427] width 19 height 17
type input "[DATE]"
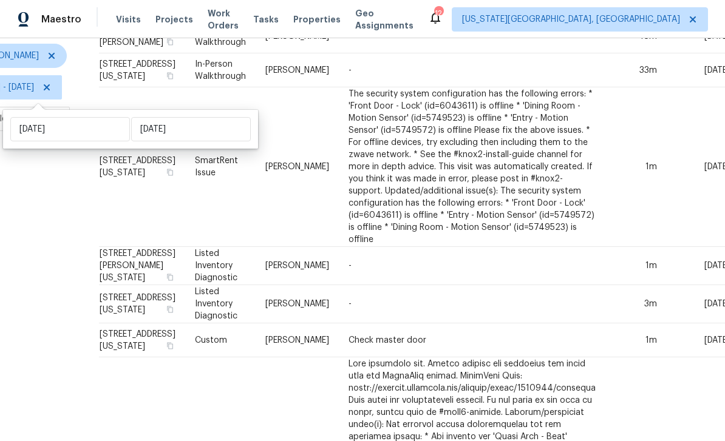
scroll to position [143, 49]
click at [51, 257] on div "Filters Reset ​ Type [PERSON_NAME][DATE] - [DATE] Completed Date" at bounding box center [18, 439] width 134 height 1017
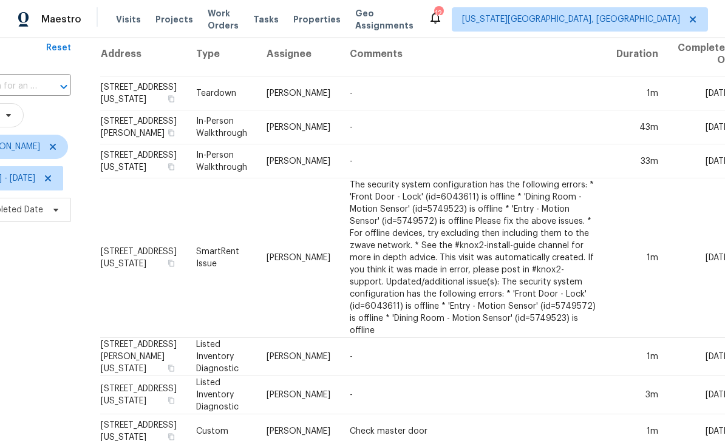
scroll to position [52, 49]
